Goal: Transaction & Acquisition: Subscribe to service/newsletter

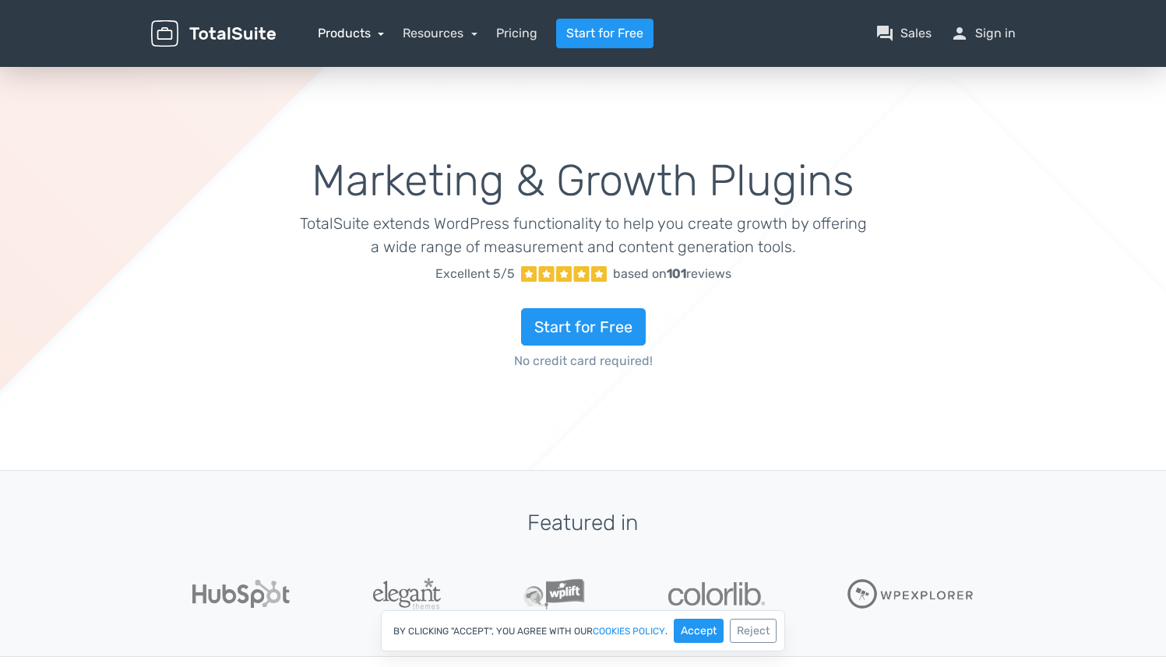
click at [365, 36] on link "Products" at bounding box center [351, 33] width 67 height 15
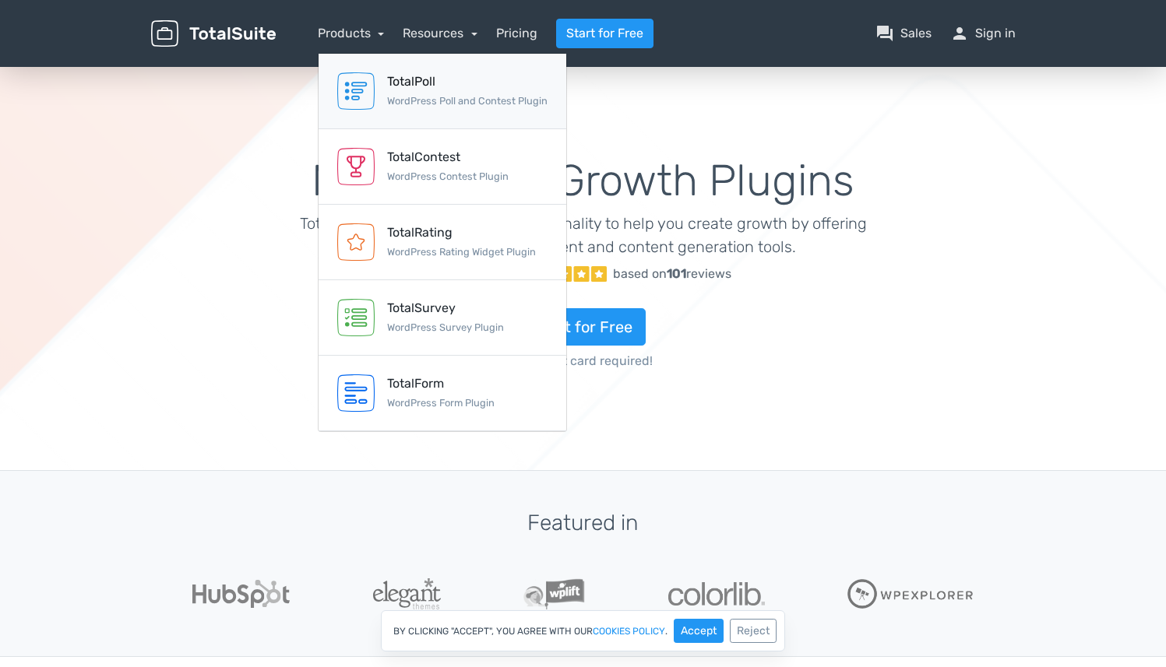
click at [424, 101] on small "WordPress Poll and Contest Plugin" at bounding box center [467, 101] width 160 height 12
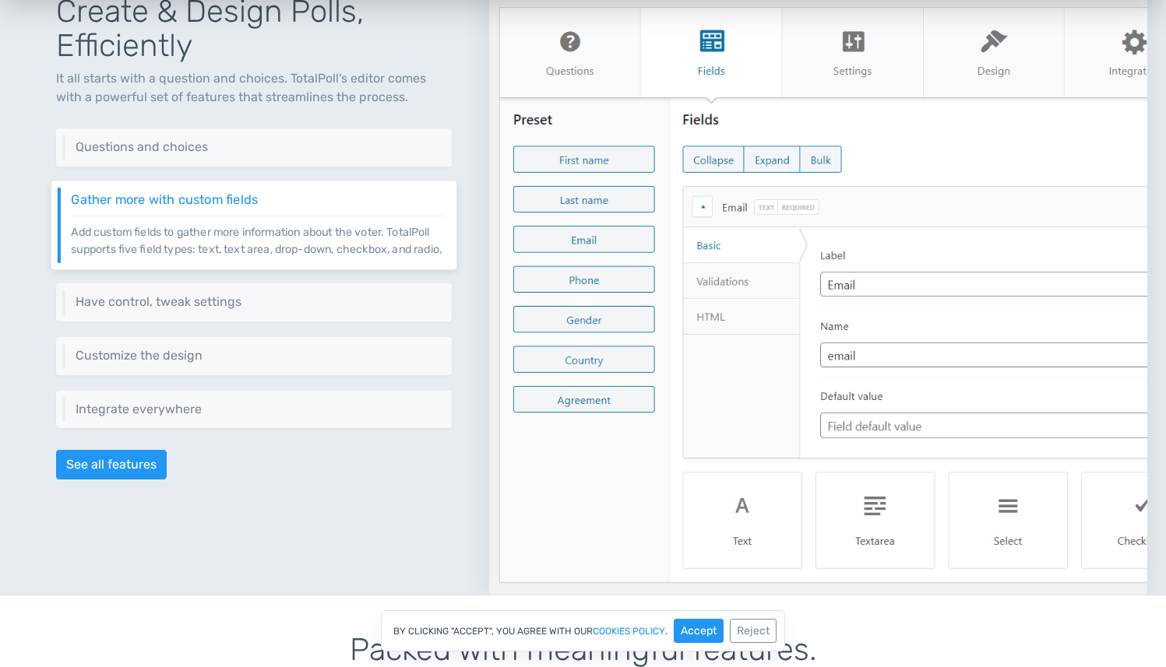
scroll to position [736, 0]
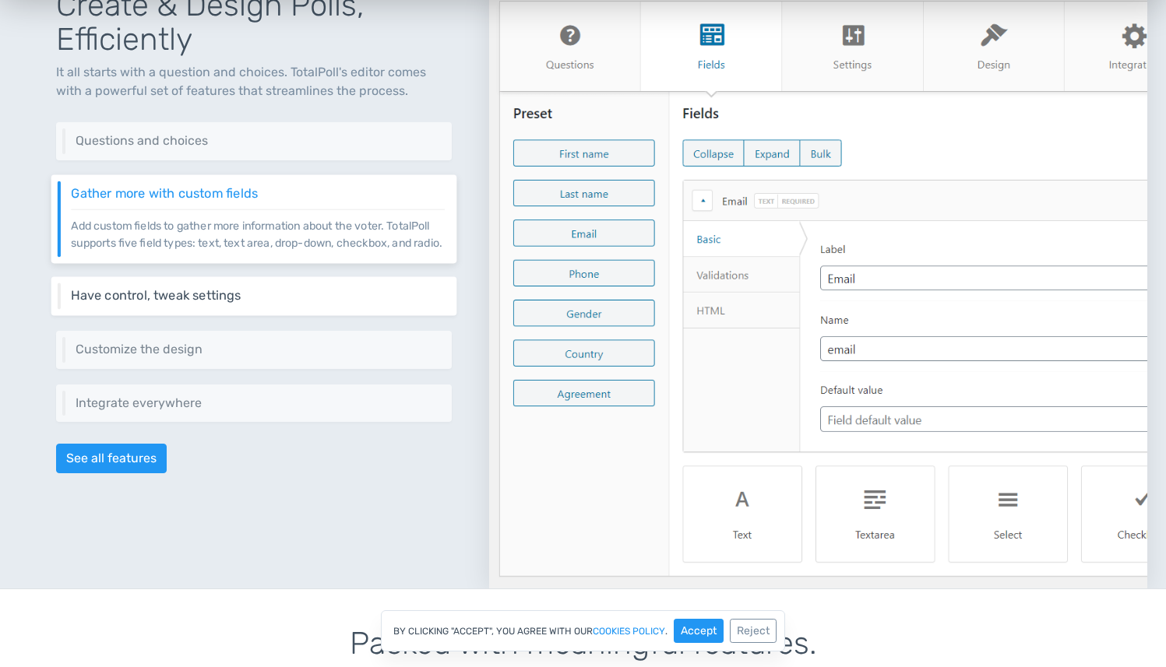
click at [294, 316] on div "Have control, tweak settings Control different aspects of your poll via a set o…" at bounding box center [253, 296] width 405 height 39
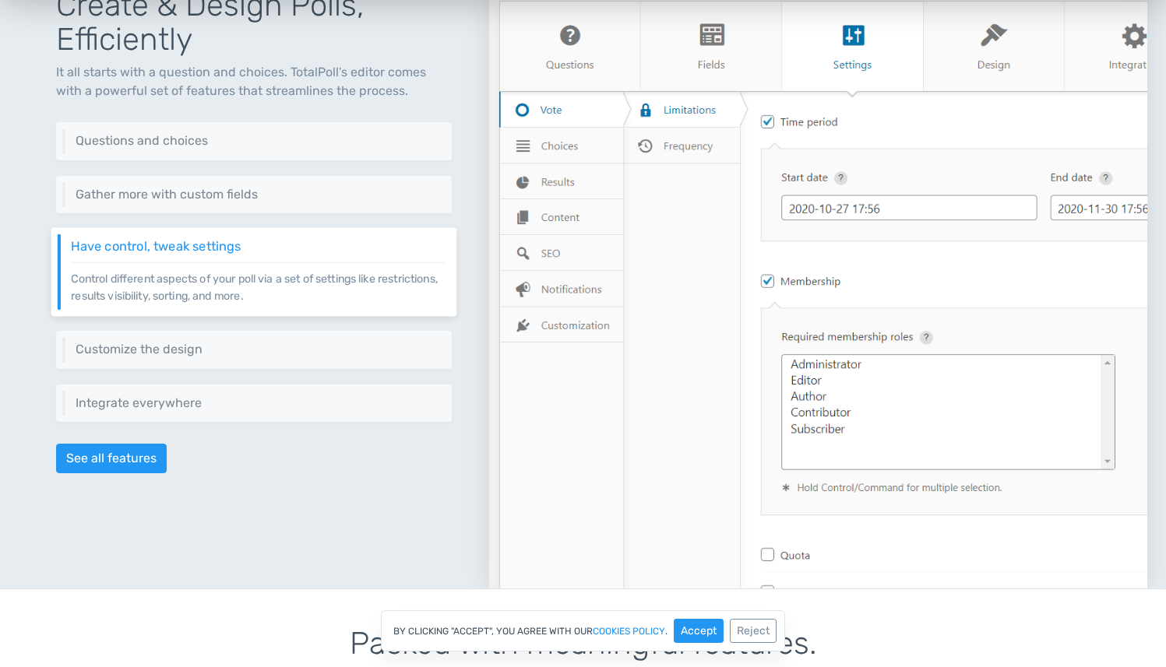
click at [297, 329] on div "Create & Design Polls, Efficiently It all starts with a question and choices. T…" at bounding box center [254, 270] width 470 height 638
click at [298, 346] on h6 "Customize the design" at bounding box center [257, 350] width 373 height 14
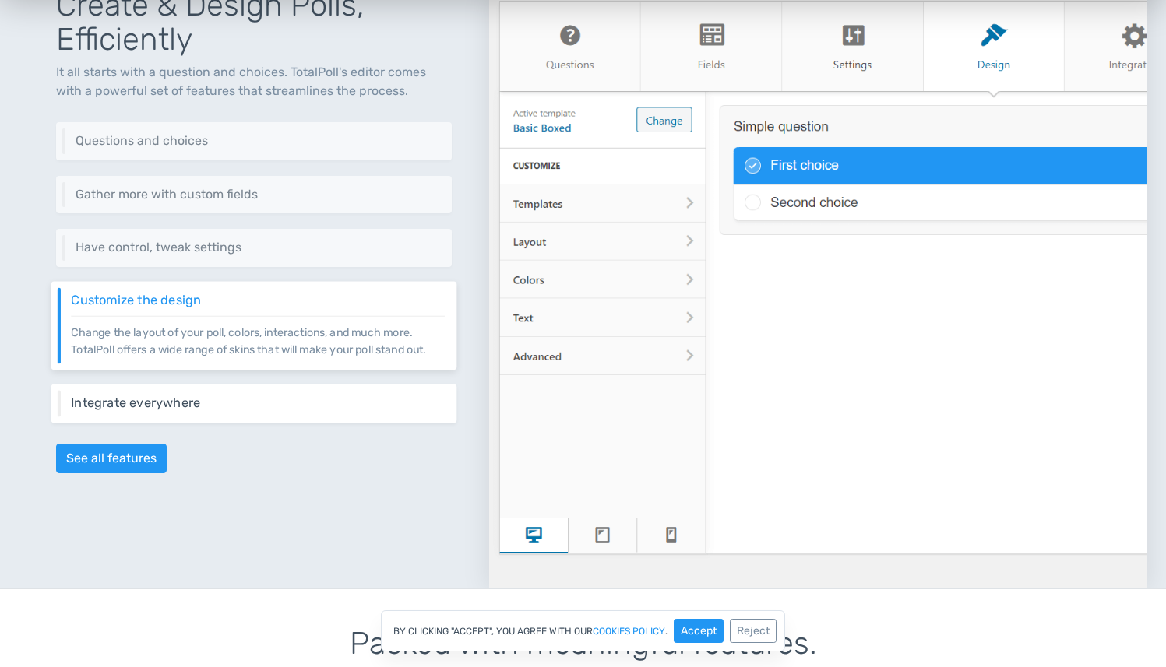
click at [292, 406] on h6 "Integrate everywhere" at bounding box center [257, 403] width 373 height 14
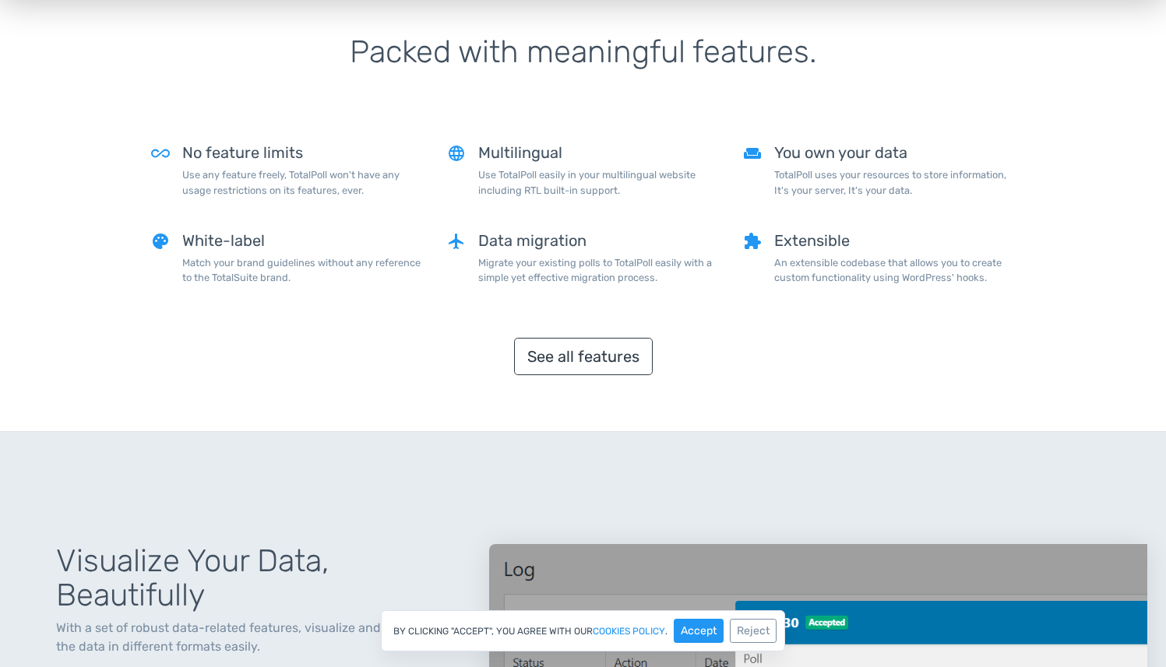
scroll to position [1340, 0]
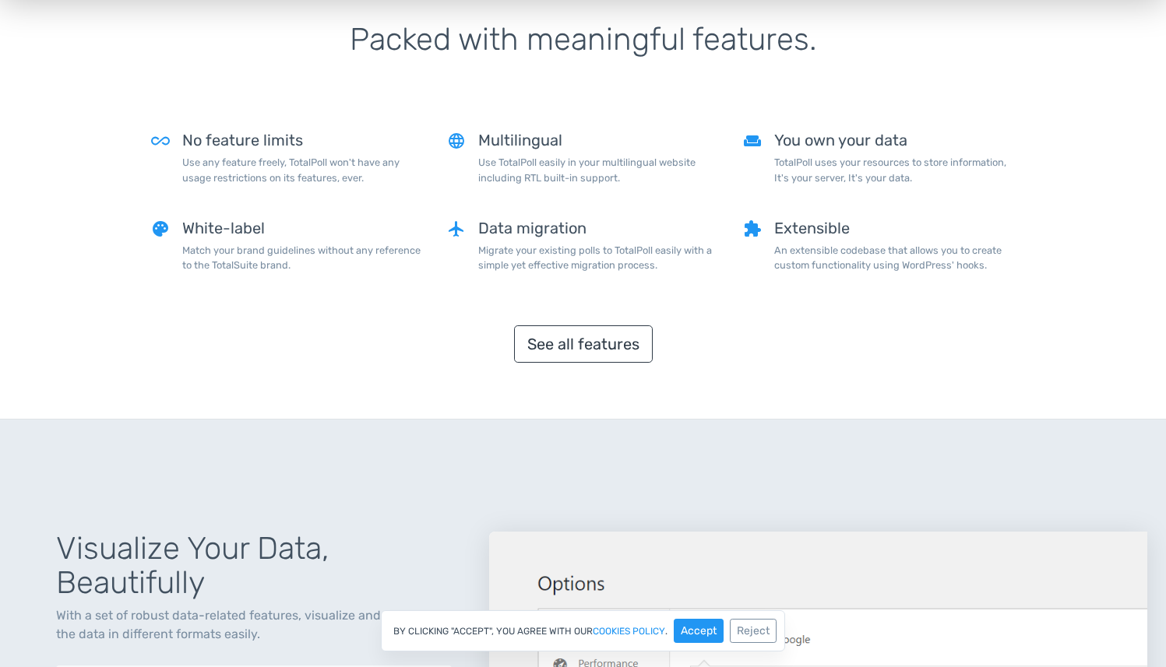
click at [518, 271] on p "Migrate your existing polls to TotalPoll easily with a simple yet effective mig…" at bounding box center [598, 258] width 241 height 30
click at [592, 265] on p "Migrate your existing polls to TotalPoll easily with a simple yet effective mig…" at bounding box center [598, 258] width 241 height 30
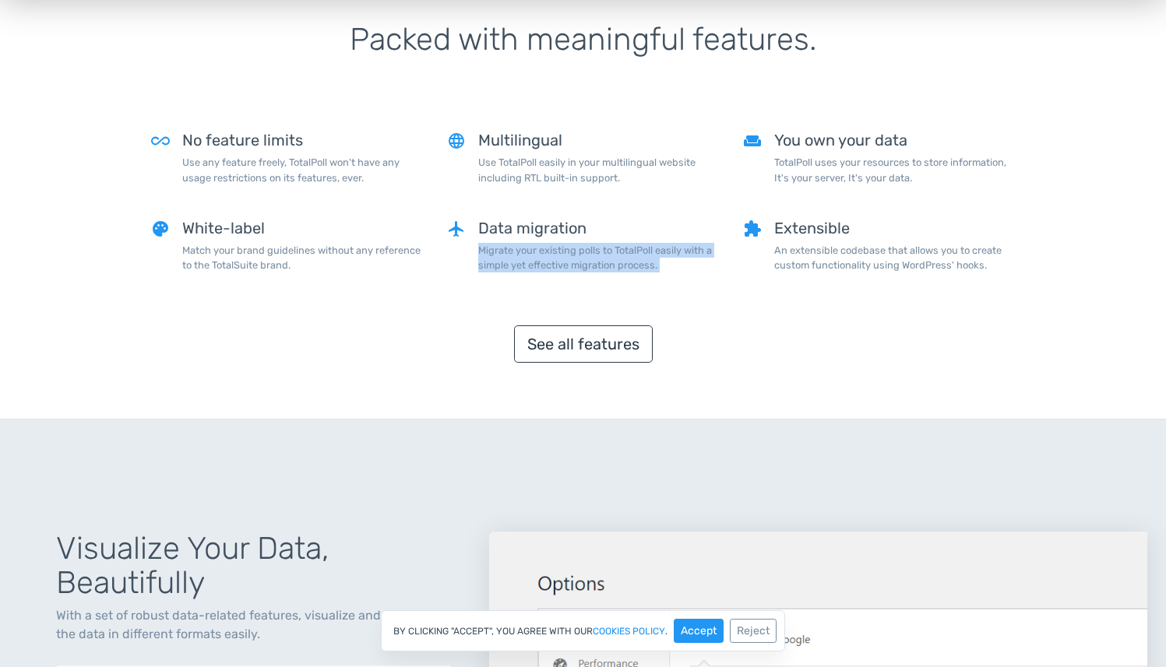
click at [592, 265] on p "Migrate your existing polls to TotalPoll easily with a simple yet effective mig…" at bounding box center [598, 258] width 241 height 30
click at [838, 245] on p "An extensible codebase that allows you to create custom functionality using Wor…" at bounding box center [894, 258] width 241 height 30
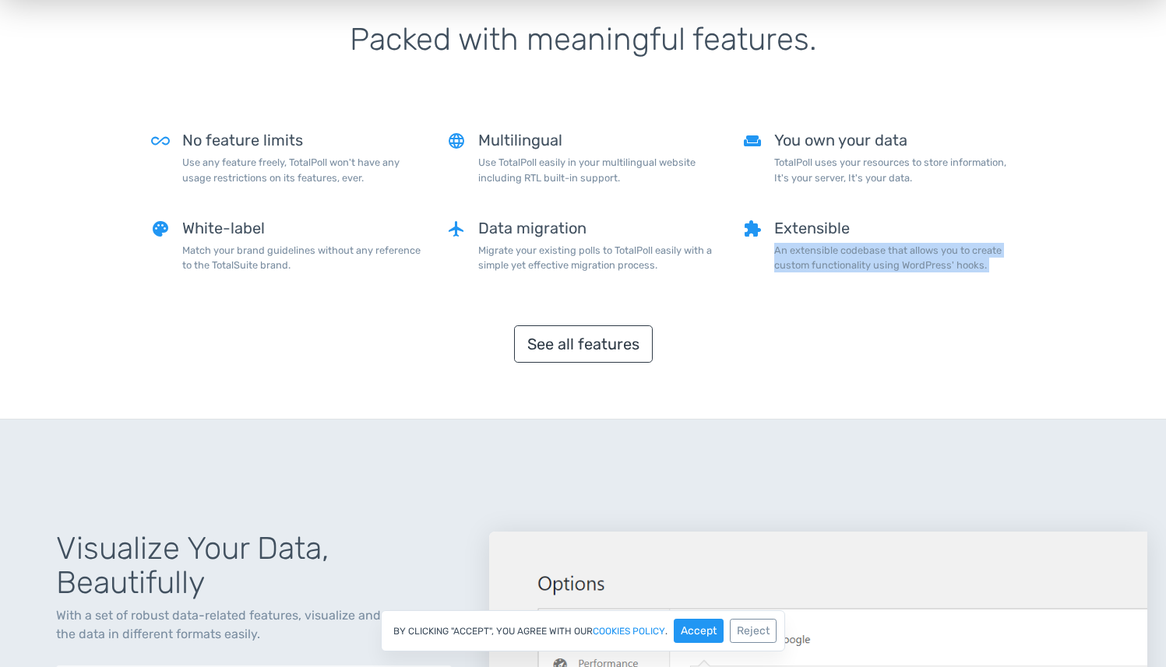
click at [838, 245] on p "An extensible codebase that allows you to create custom functionality using Wor…" at bounding box center [894, 258] width 241 height 30
click at [825, 195] on div "You own your data TotalPoll uses your resources to store information, It's your…" at bounding box center [894, 164] width 241 height 65
click at [825, 180] on p "TotalPoll uses your resources to store information, It's your server, It's your…" at bounding box center [894, 170] width 241 height 30
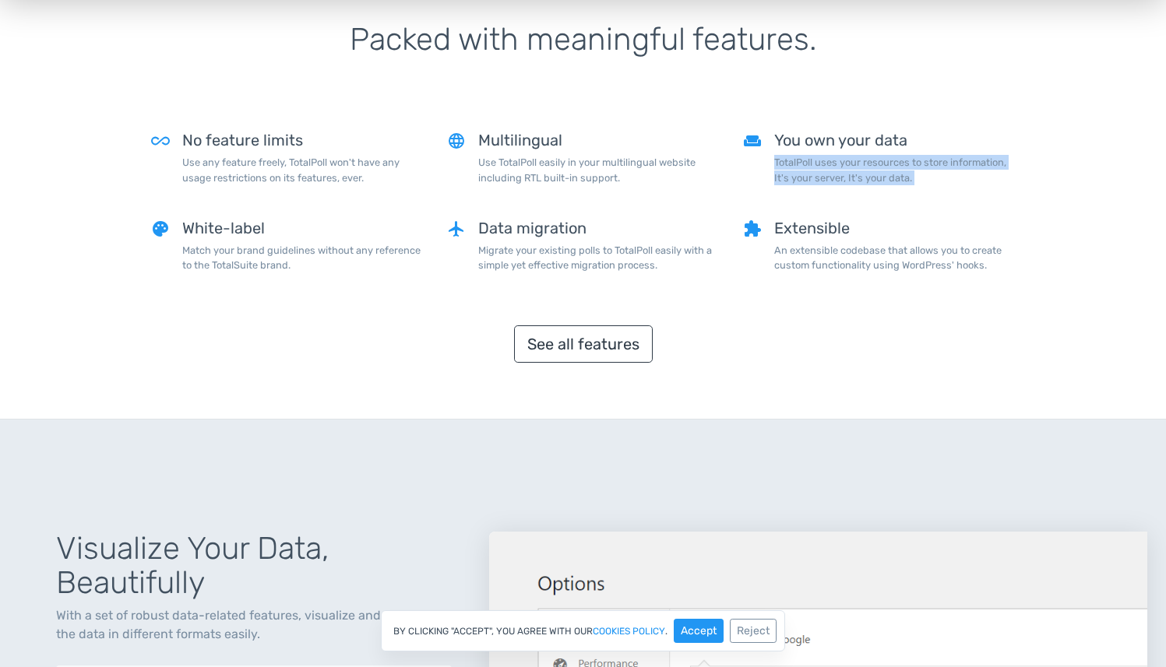
click at [825, 180] on p "TotalPoll uses your resources to store information, It's your server, It's your…" at bounding box center [894, 170] width 241 height 30
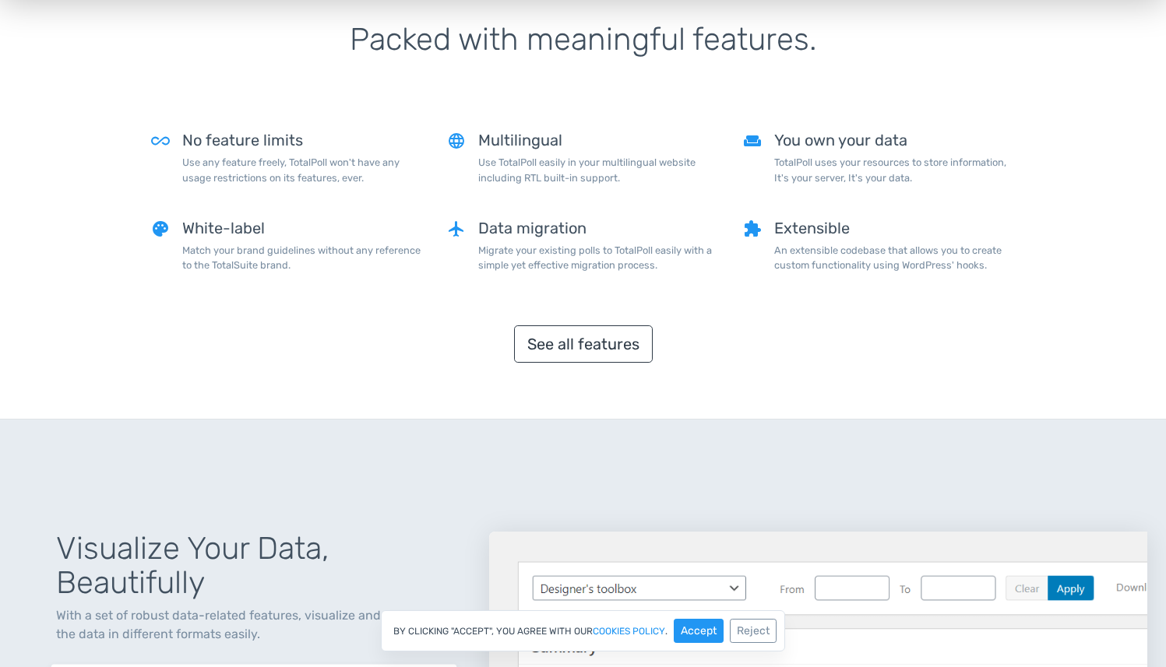
click at [344, 359] on div "See all features" at bounding box center [583, 344] width 864 height 37
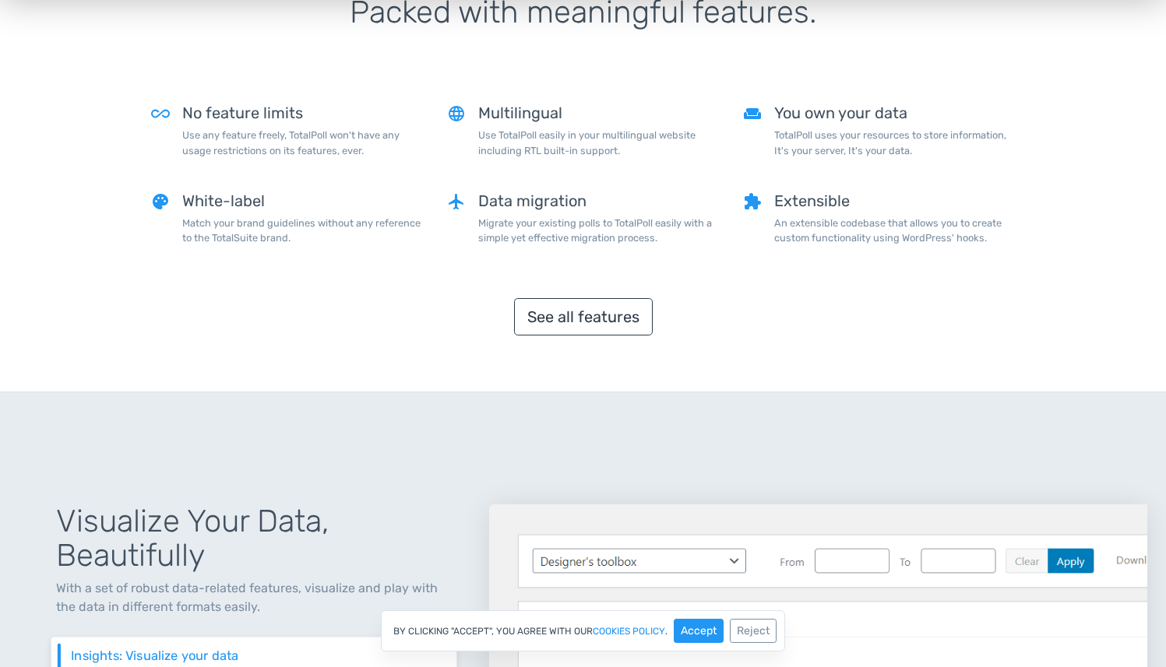
scroll to position [1356, 0]
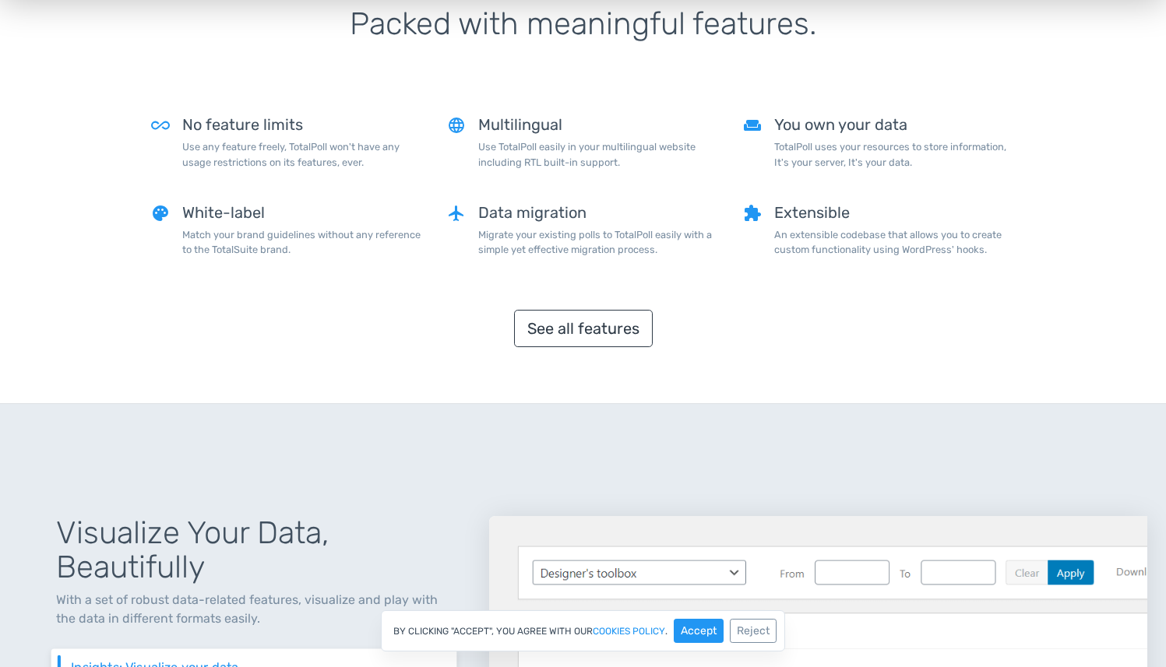
click at [805, 149] on p "TotalPoll uses your resources to store information, It's your server, It's your…" at bounding box center [894, 154] width 241 height 30
click at [664, 152] on p "Use TotalPoll easily in your multilingual website including RTL built-in suppor…" at bounding box center [598, 154] width 241 height 30
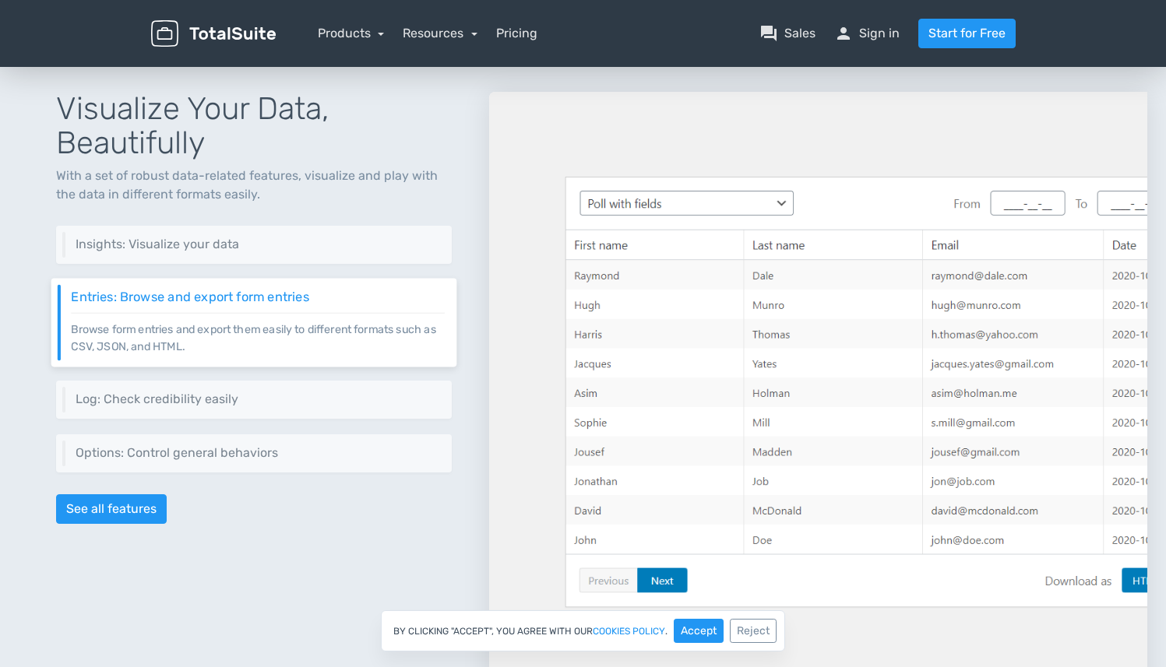
scroll to position [1782, 0]
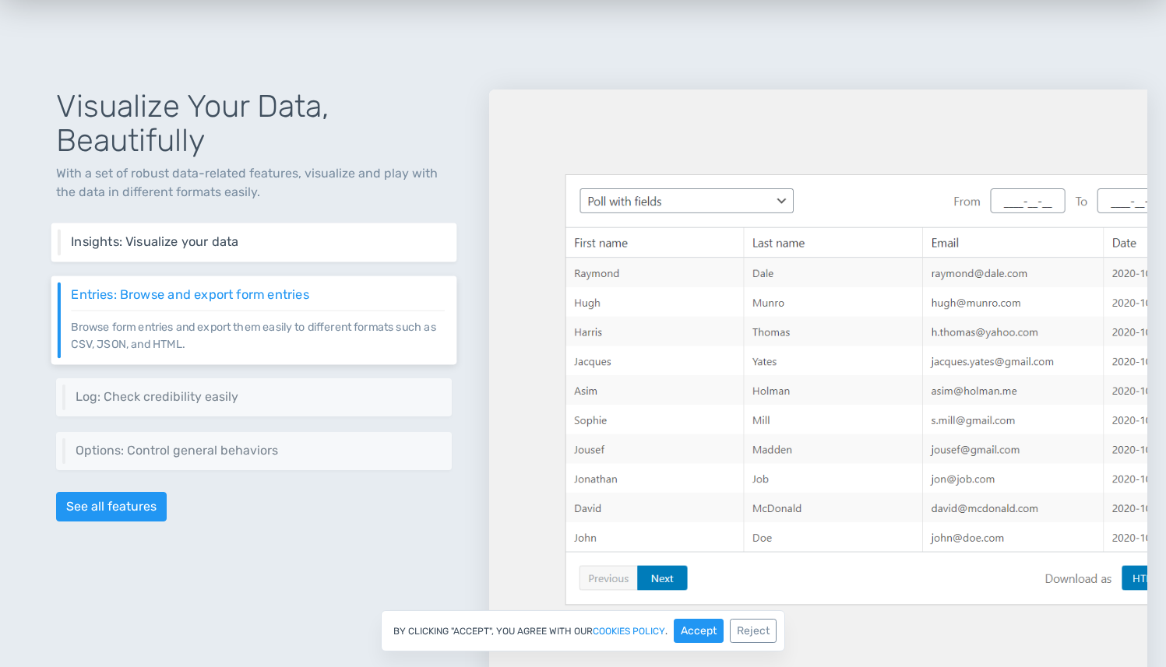
click at [195, 241] on h6 "Insights: Visualize your data" at bounding box center [257, 242] width 373 height 14
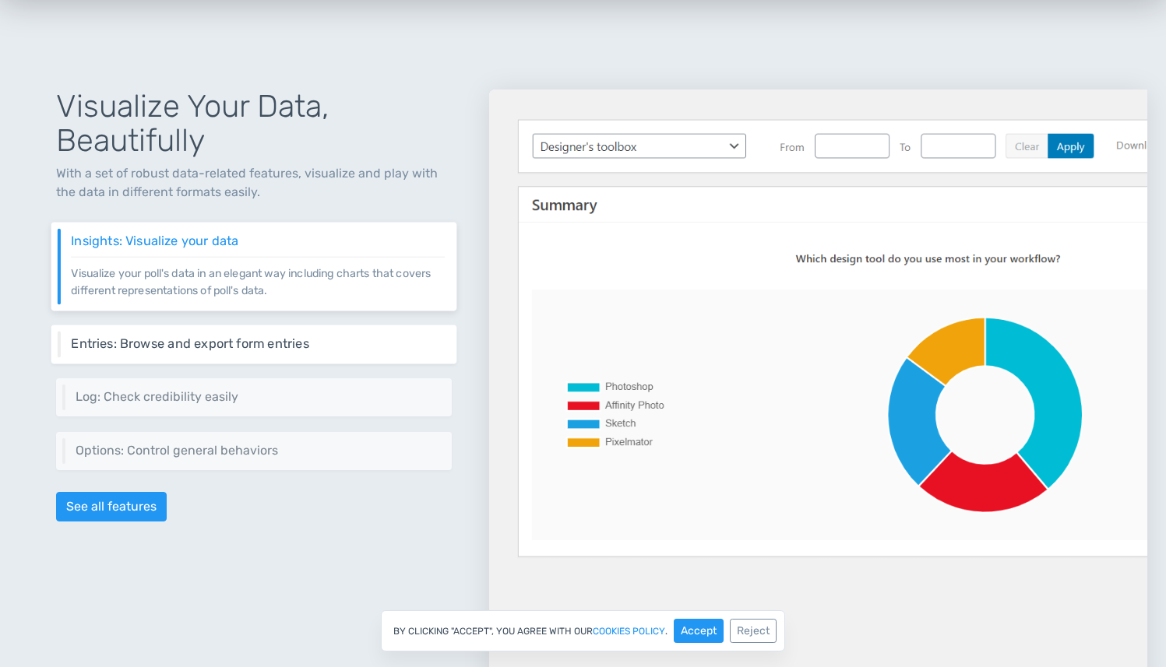
click at [192, 339] on h6 "Entries: Browse and export form entries" at bounding box center [257, 344] width 373 height 14
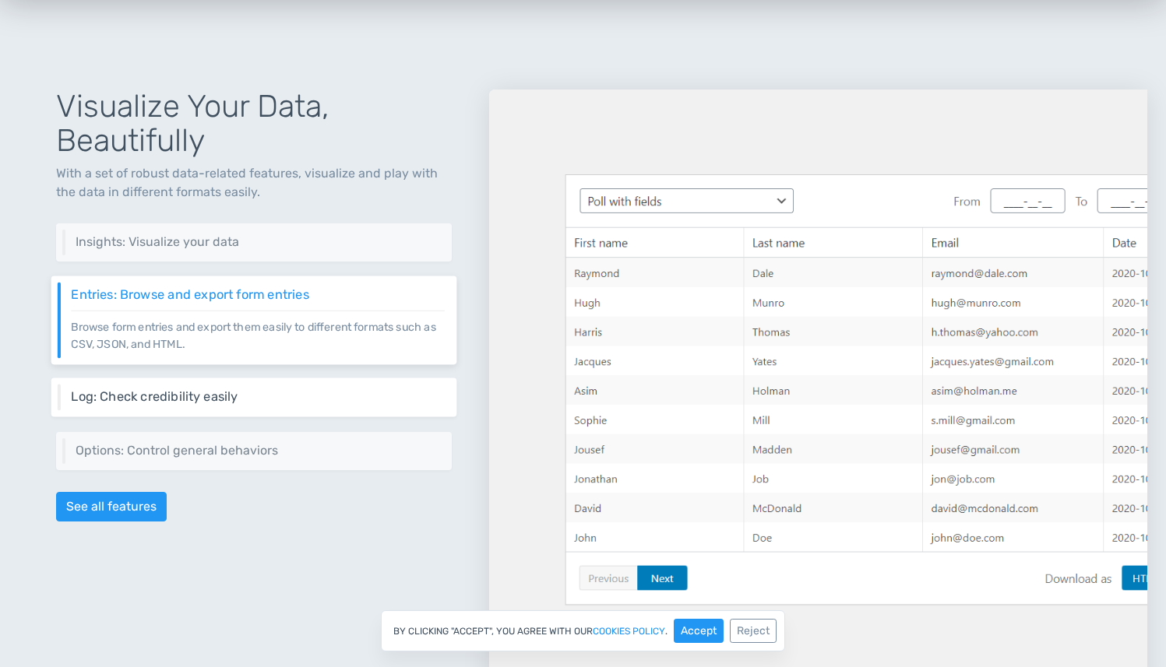
click at [195, 394] on h6 "Log: Check credibility easily" at bounding box center [257, 397] width 373 height 14
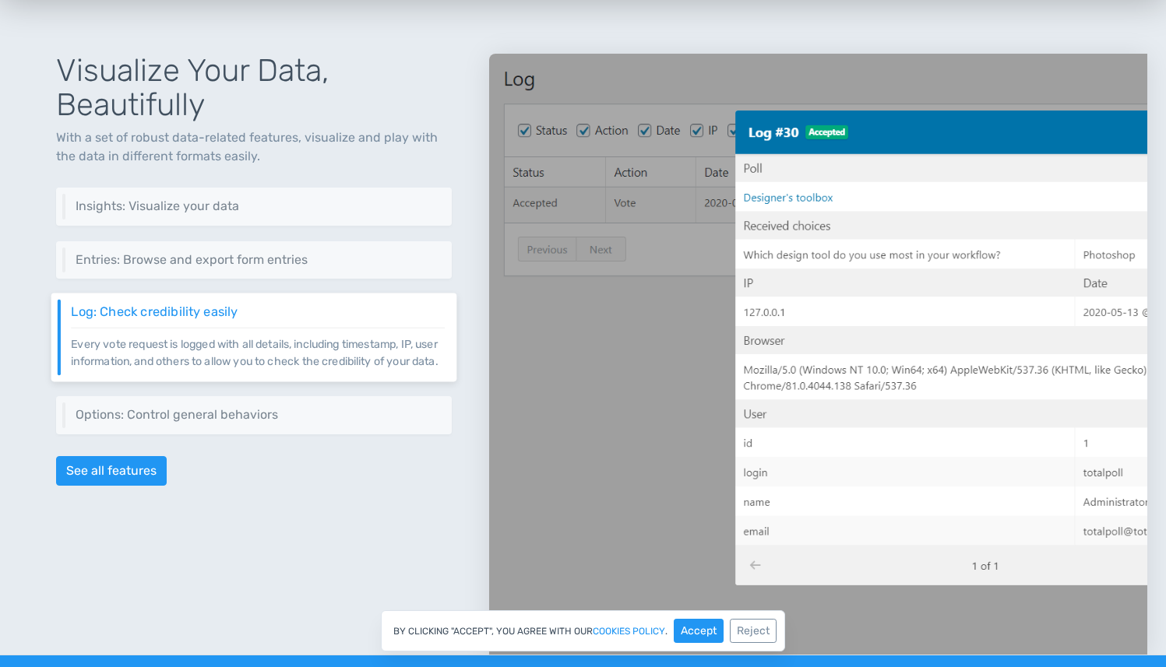
scroll to position [1821, 0]
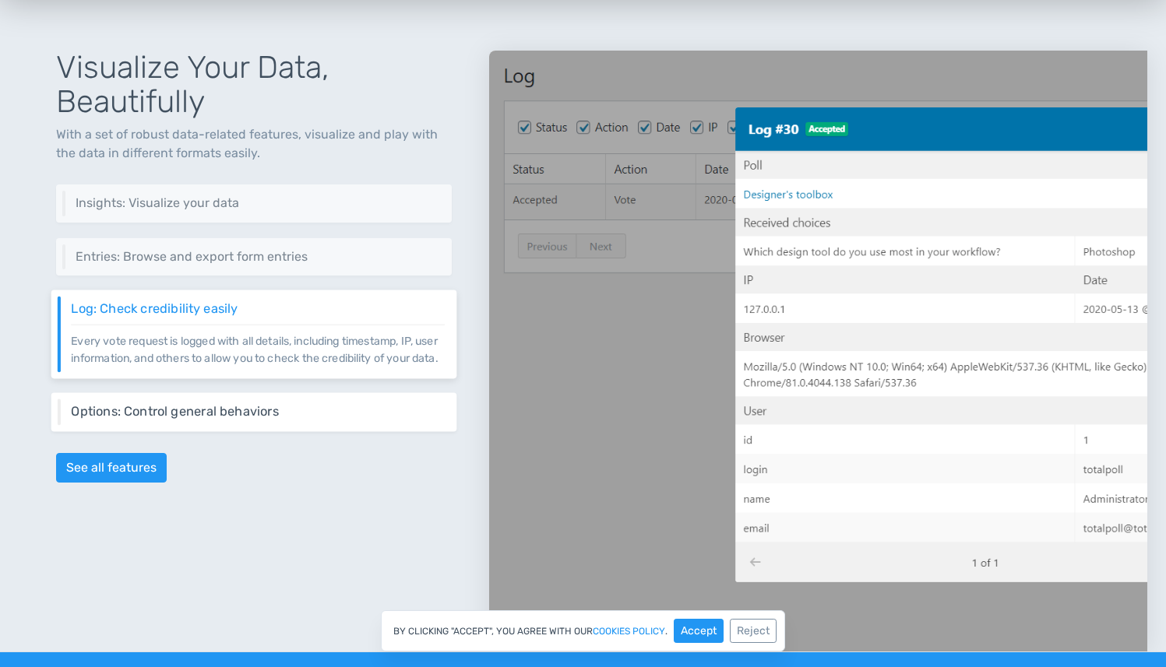
click at [194, 419] on h6 "Options: Control general behaviors" at bounding box center [257, 412] width 373 height 14
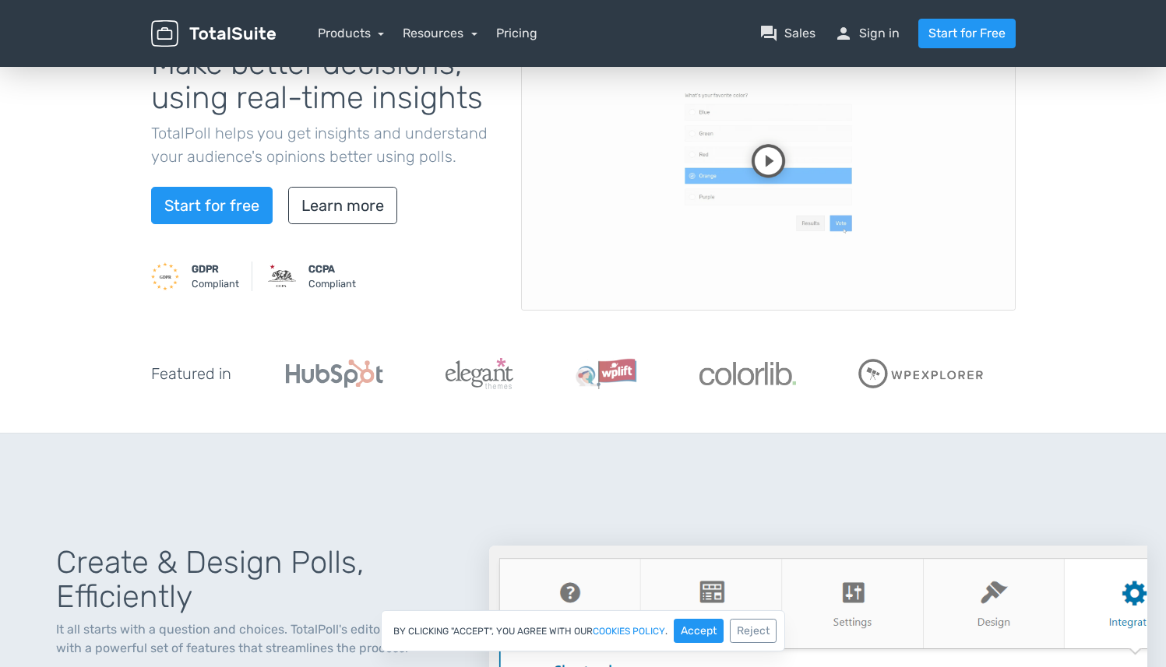
scroll to position [0, 0]
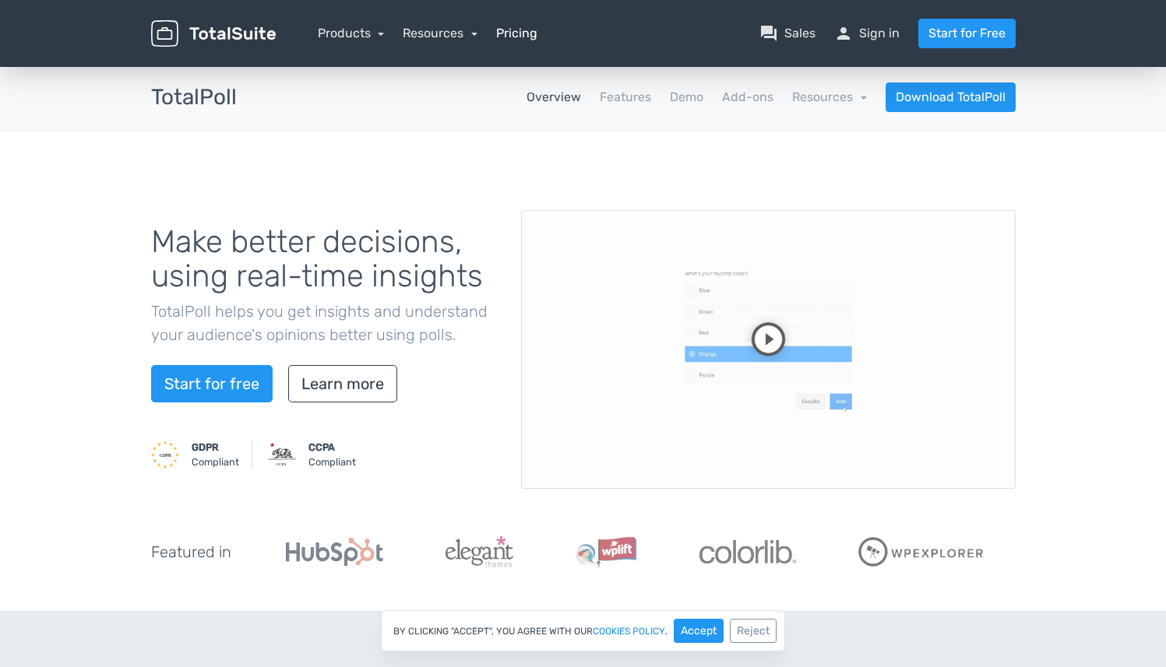
click at [519, 39] on link "Pricing" at bounding box center [516, 33] width 41 height 19
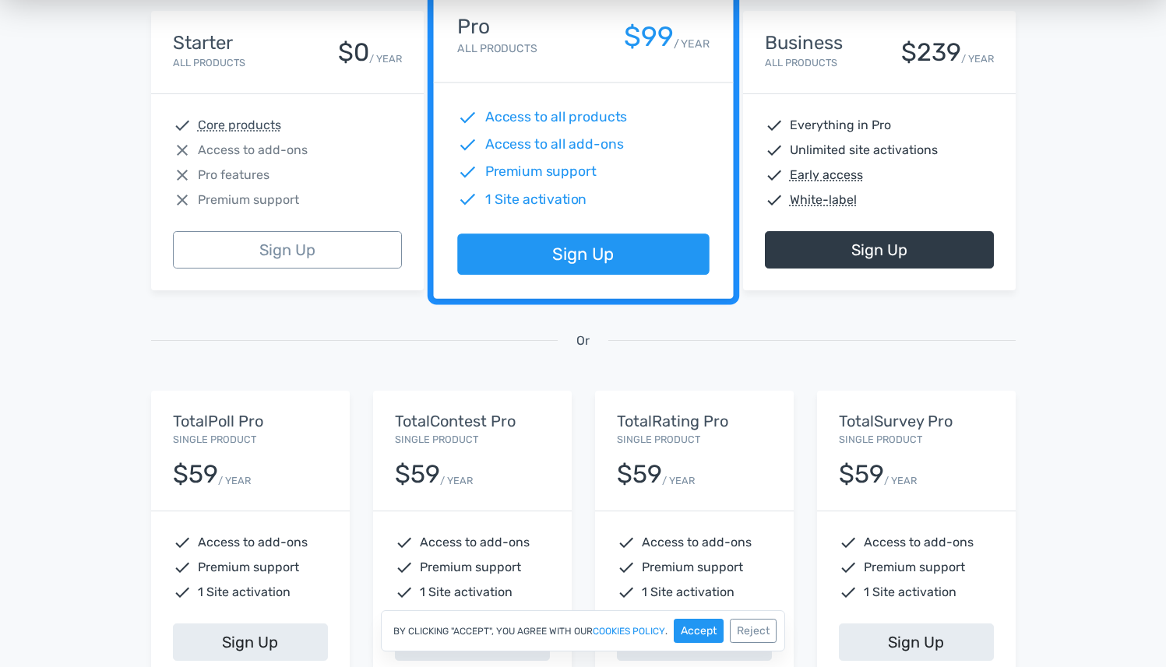
scroll to position [495, 0]
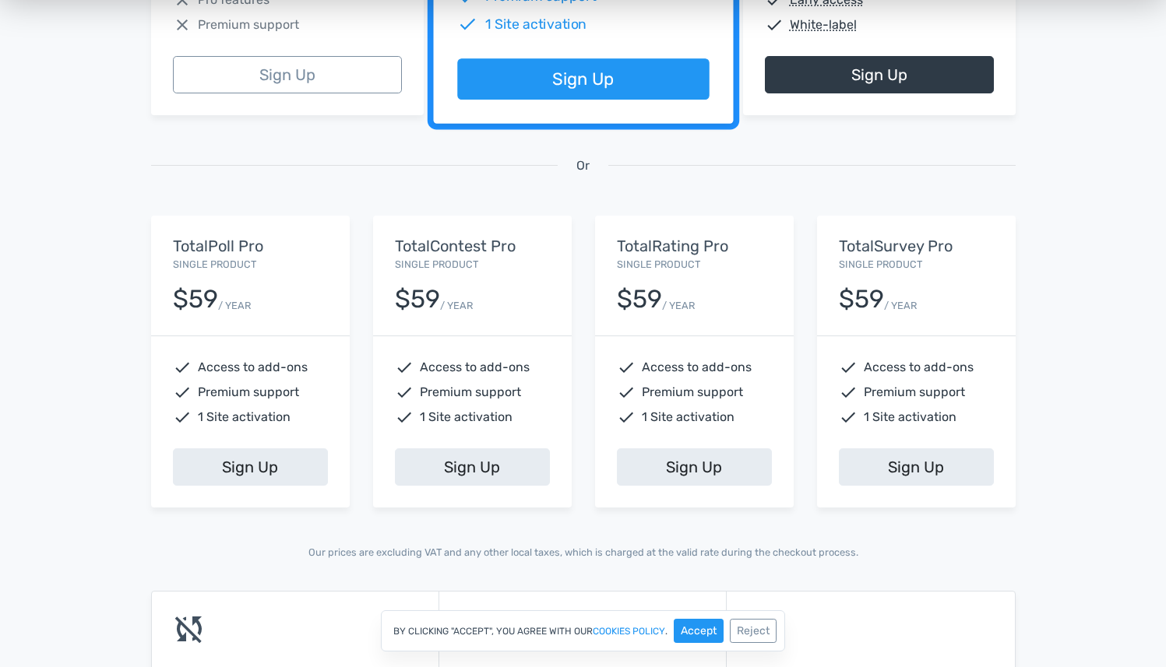
click at [218, 311] on small "/ YEAR" at bounding box center [234, 305] width 33 height 15
click at [218, 309] on small "/ YEAR" at bounding box center [234, 305] width 33 height 15
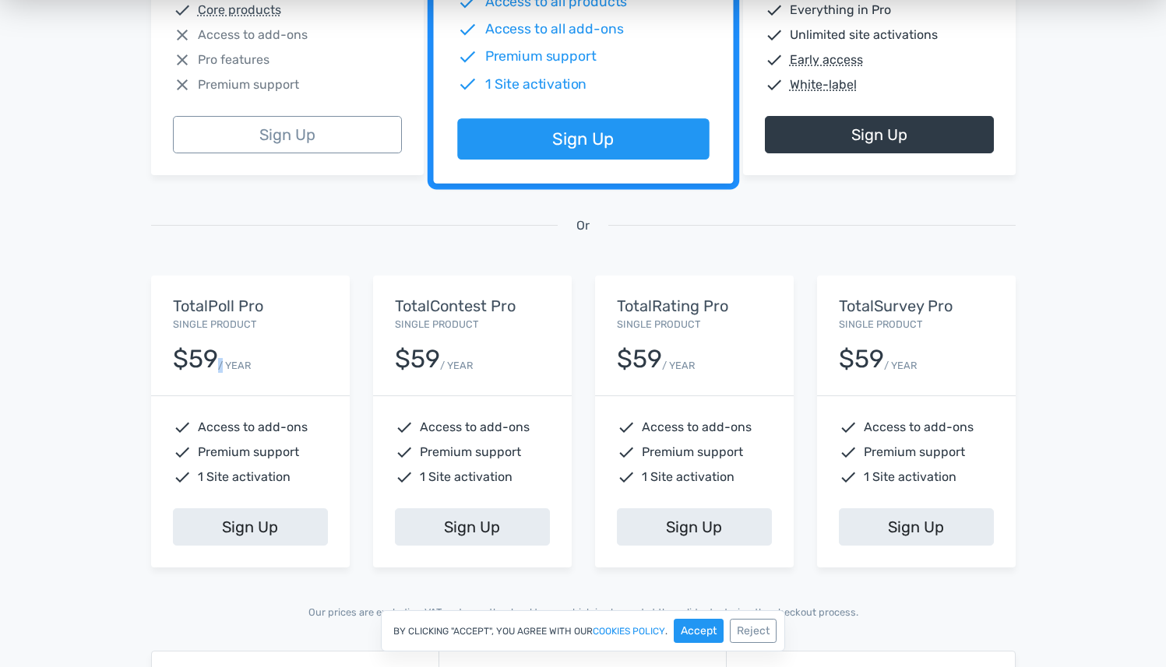
scroll to position [488, 0]
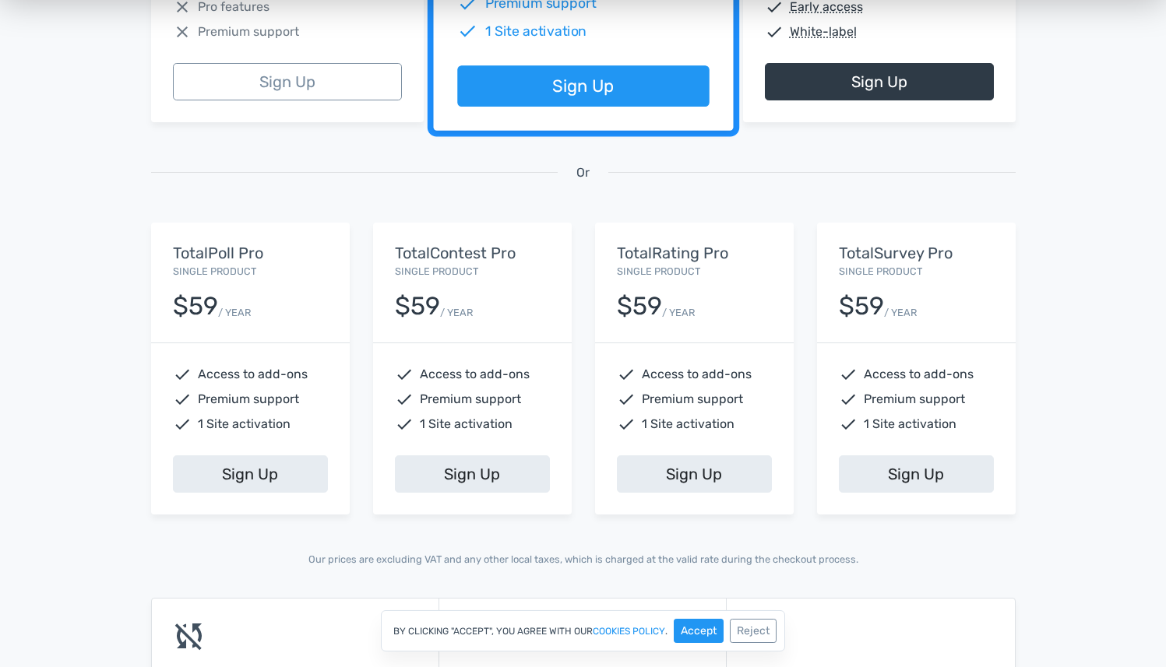
click at [244, 321] on div "TotalPoll Pro Single Product $59 / YEAR" at bounding box center [250, 283] width 199 height 120
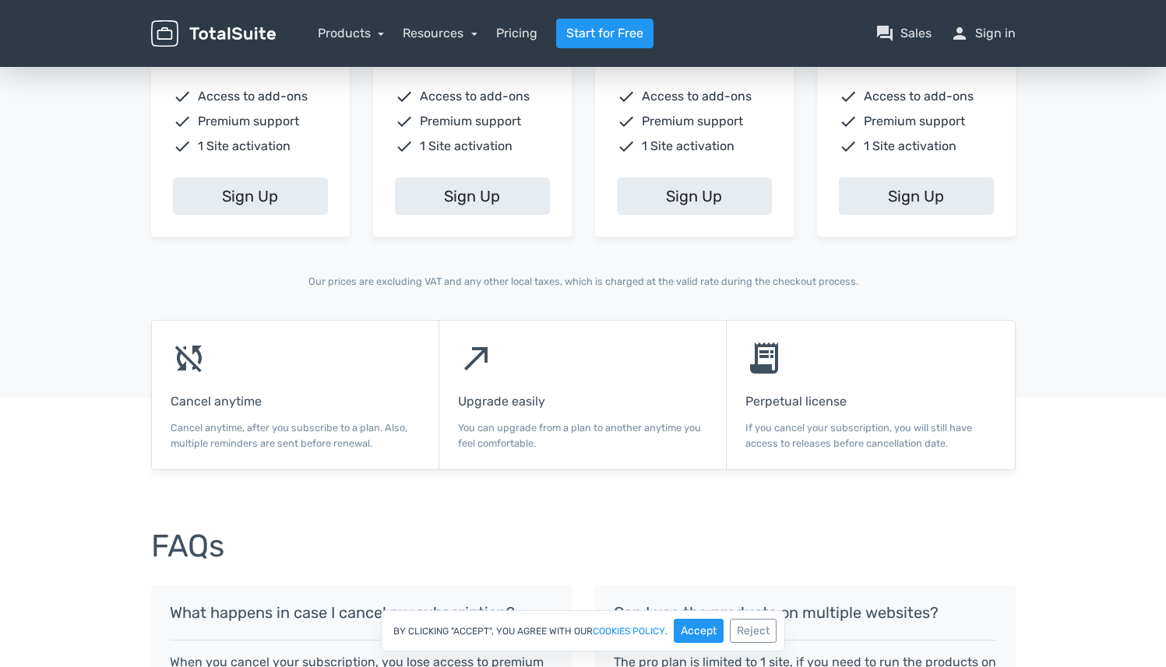
scroll to position [800, 0]
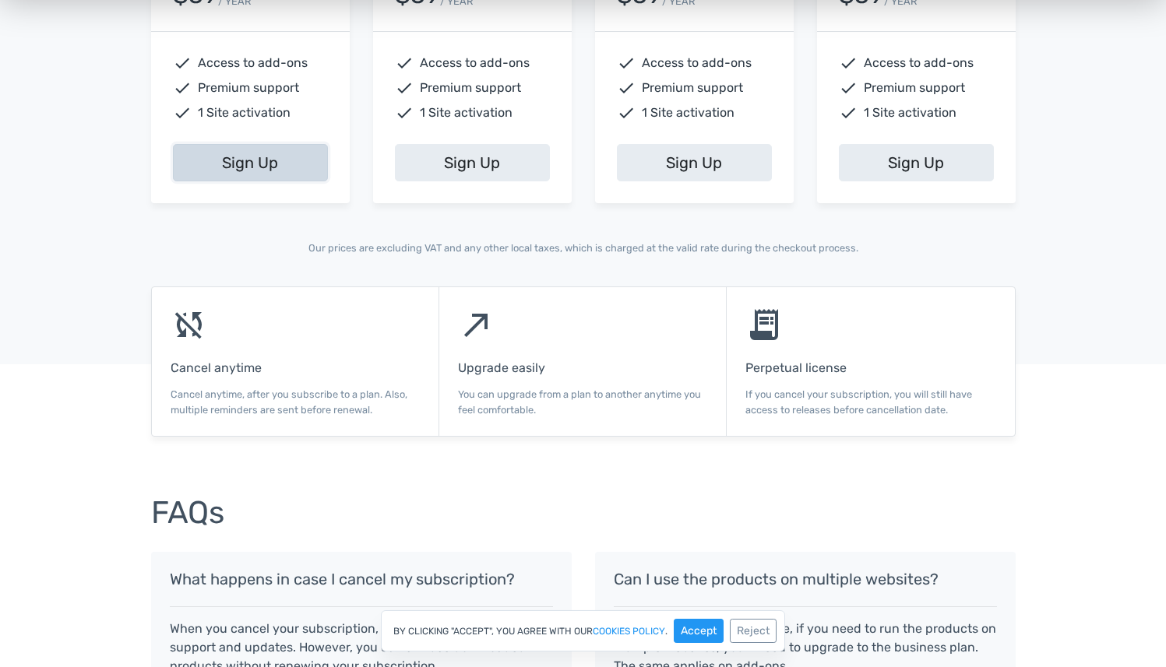
click at [265, 173] on link "Sign Up" at bounding box center [250, 162] width 155 height 37
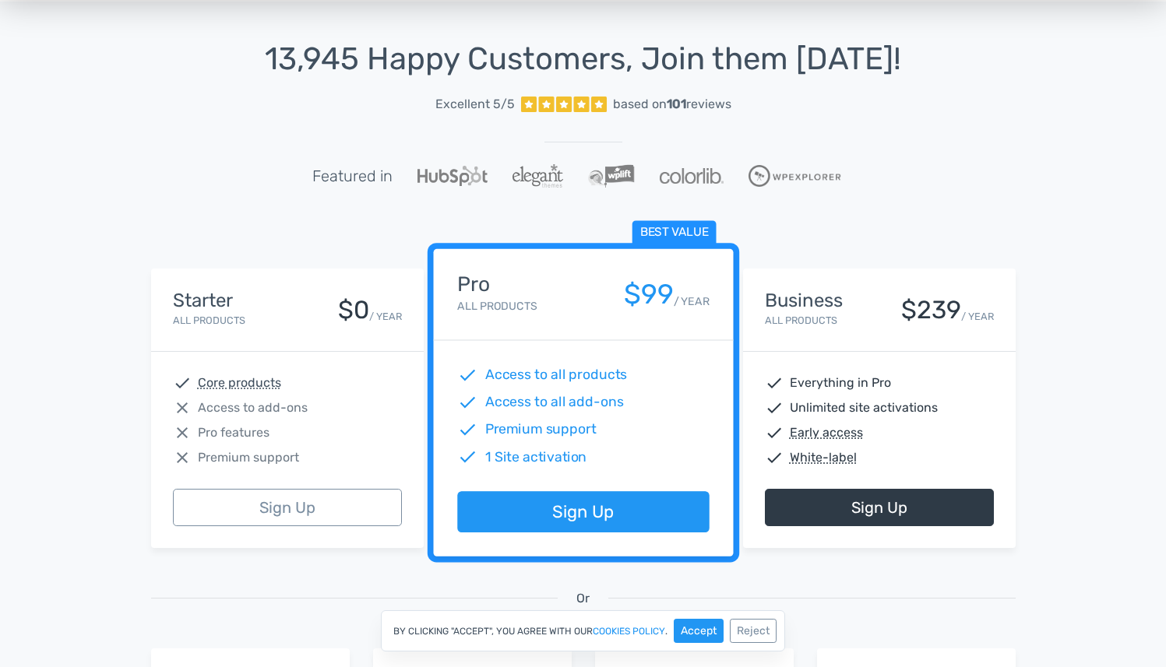
scroll to position [0, 0]
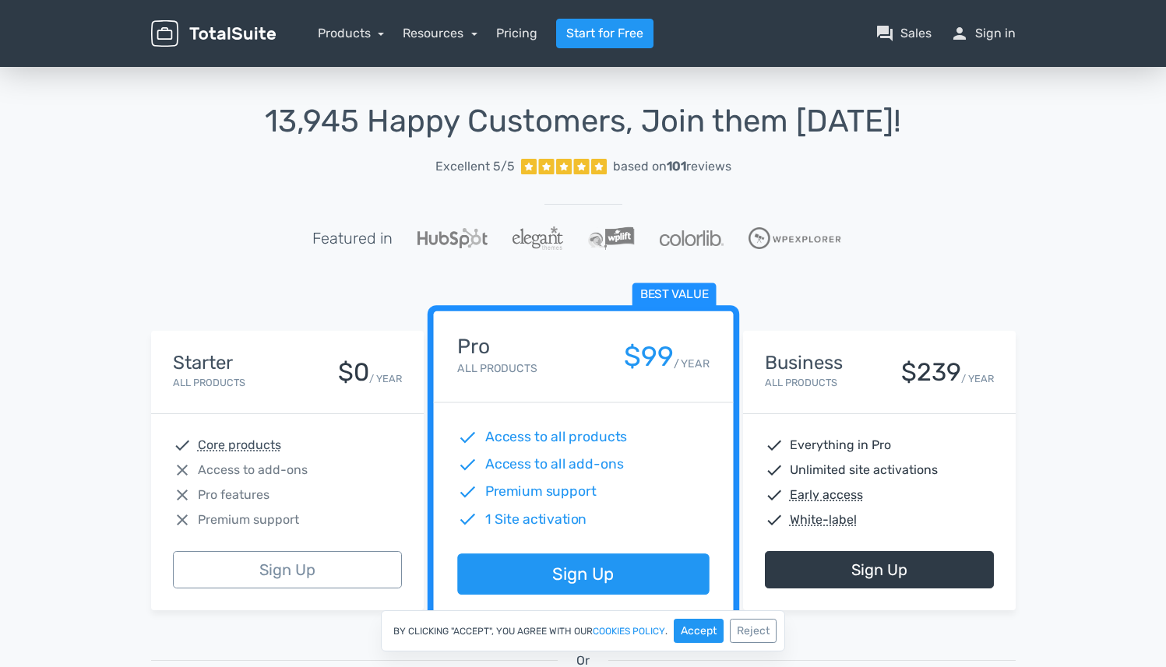
click at [601, 17] on div "menu Products TotalPoll WordPress Poll and Contest Plugin TotalContest TotalRat…" at bounding box center [583, 33] width 888 height 67
click at [601, 26] on link "Start for Free" at bounding box center [604, 34] width 97 height 30
click at [698, 630] on button "Accept" at bounding box center [699, 631] width 50 height 24
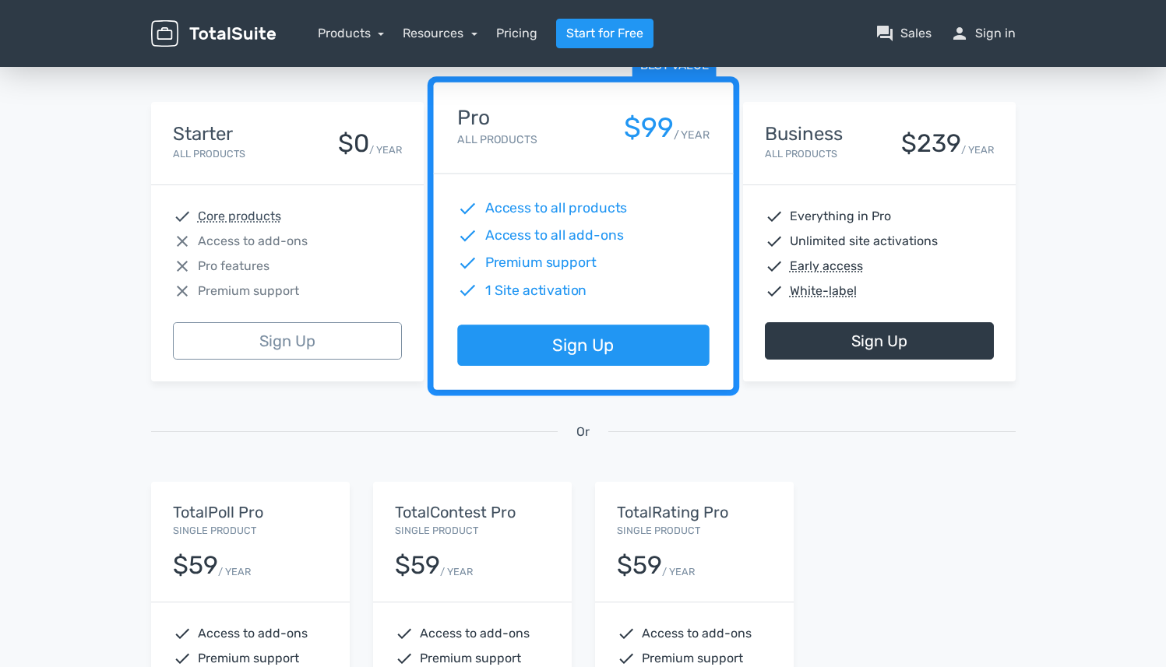
scroll to position [273, 0]
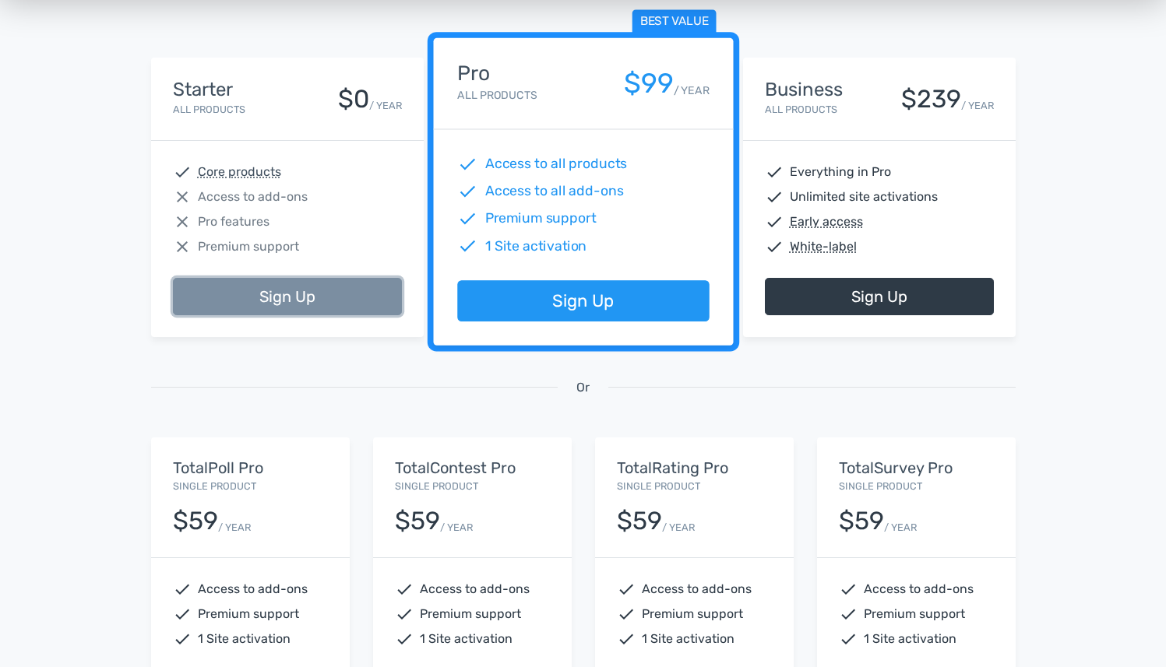
click at [245, 298] on link "Sign Up" at bounding box center [287, 296] width 229 height 37
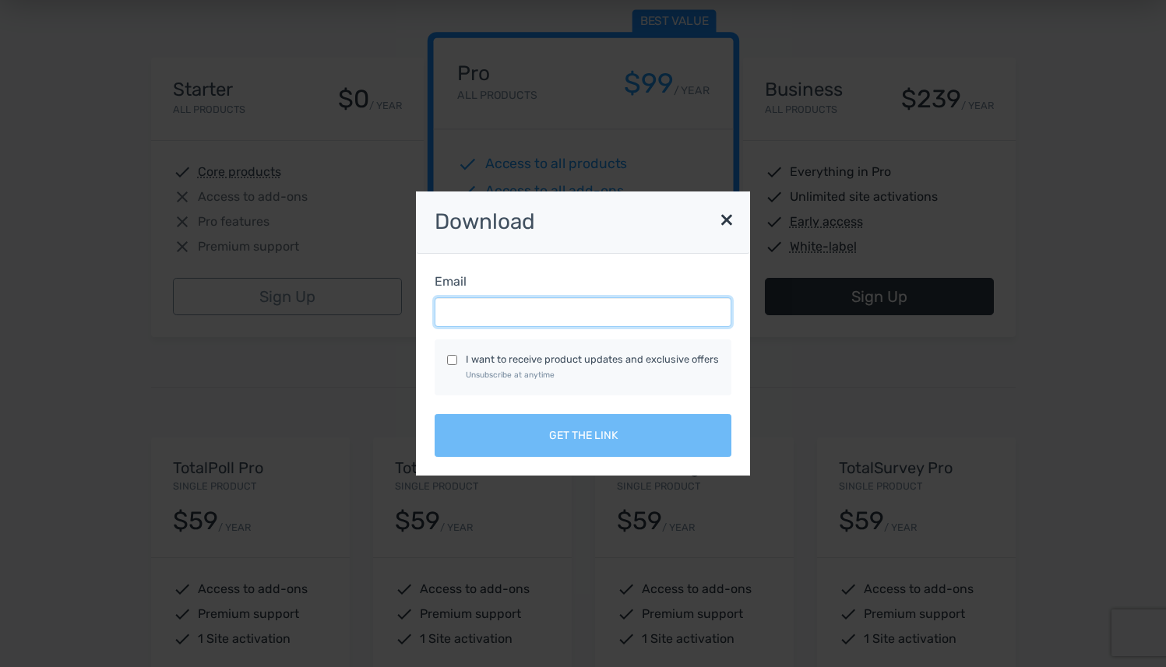
click at [567, 310] on input "Email" at bounding box center [583, 312] width 297 height 30
type input "maggie@justmaggie.com"
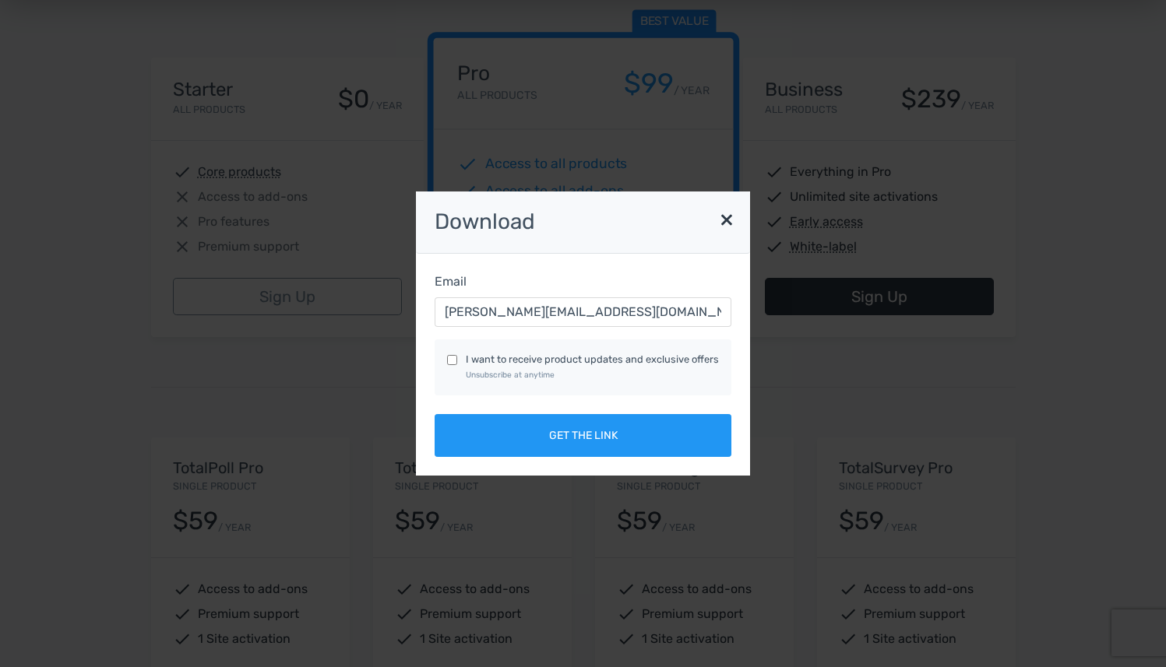
click at [457, 361] on input "I want to receive product updates and exclusive offers Unsubscribe at anytime" at bounding box center [452, 360] width 10 height 10
checkbox input "true"
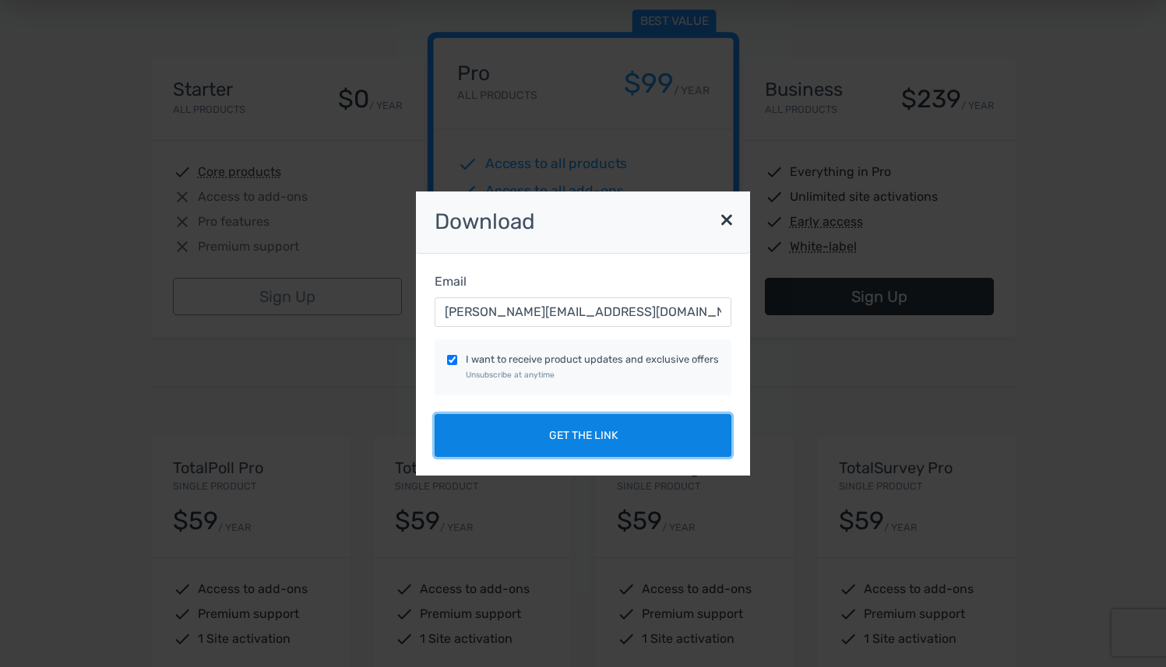
click at [519, 434] on button "Get the link" at bounding box center [583, 435] width 297 height 43
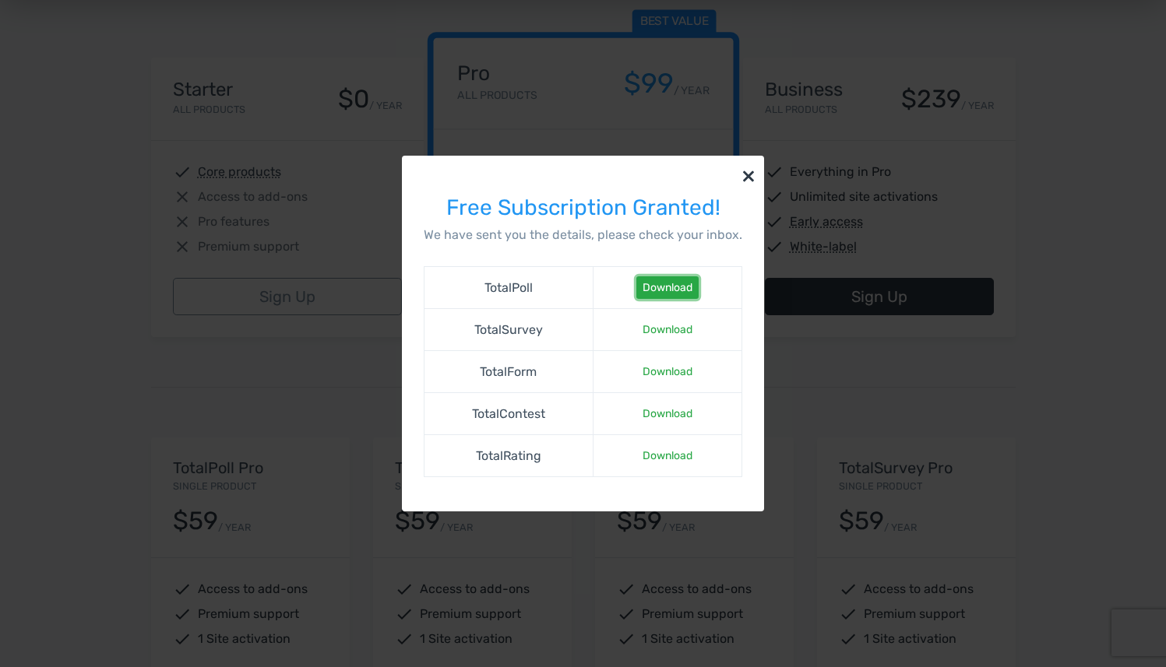
click at [657, 283] on link "Download" at bounding box center [667, 287] width 62 height 23
click at [748, 176] on button "×" at bounding box center [748, 175] width 31 height 39
